Goal: Navigation & Orientation: Find specific page/section

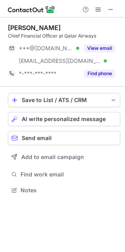
scroll to position [185, 125]
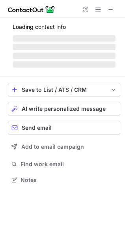
scroll to position [185, 125]
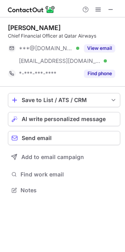
scroll to position [185, 125]
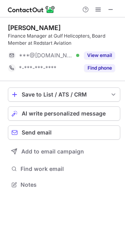
scroll to position [179, 125]
click at [111, 11] on span at bounding box center [111, 9] width 6 height 6
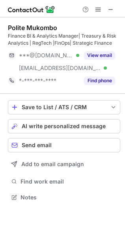
scroll to position [192, 125]
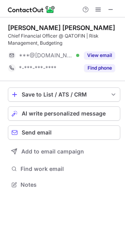
scroll to position [179, 125]
click at [109, 10] on span at bounding box center [111, 9] width 6 height 6
